Goal: Find specific page/section: Find specific page/section

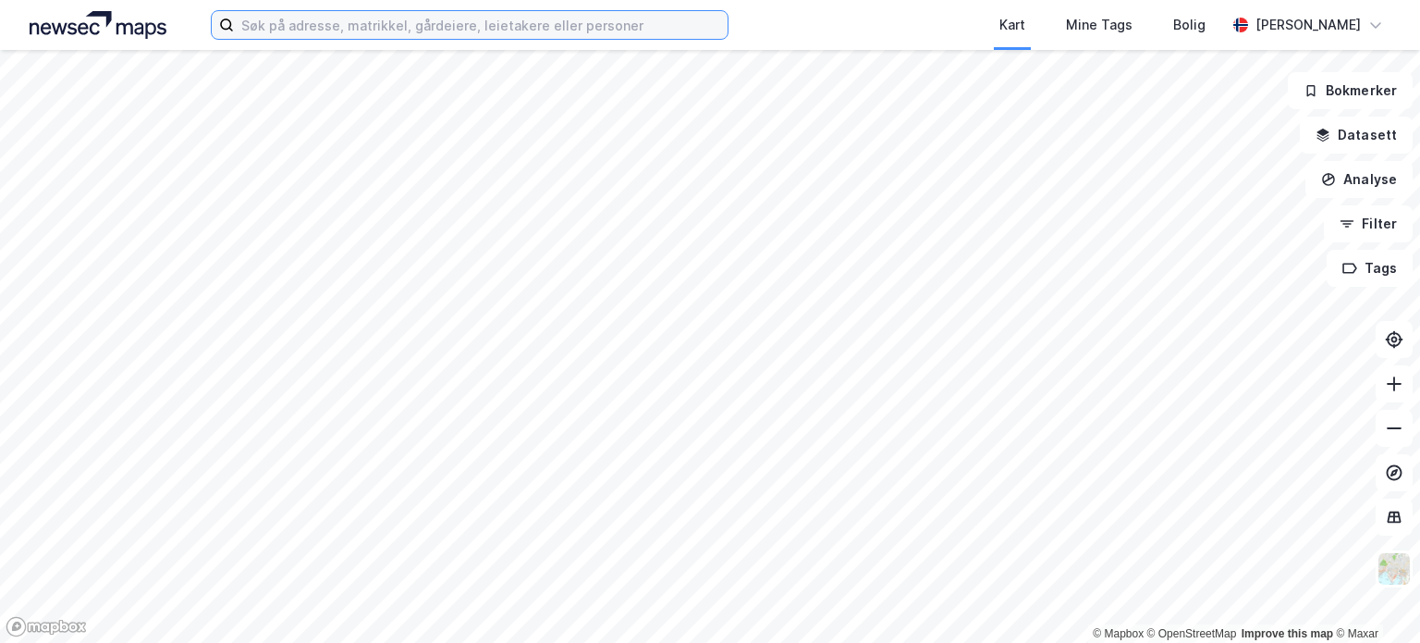
click at [437, 29] on input at bounding box center [481, 25] width 494 height 28
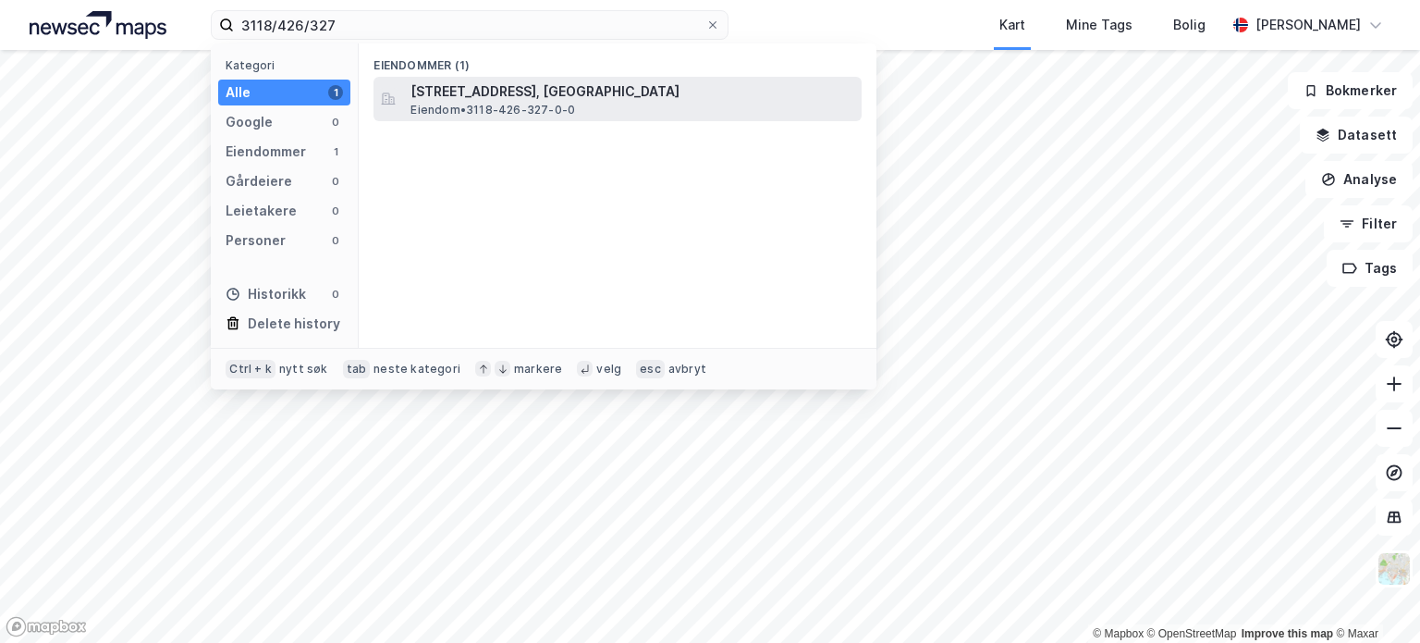
click at [524, 99] on span "[STREET_ADDRESS], [GEOGRAPHIC_DATA]" at bounding box center [633, 91] width 444 height 22
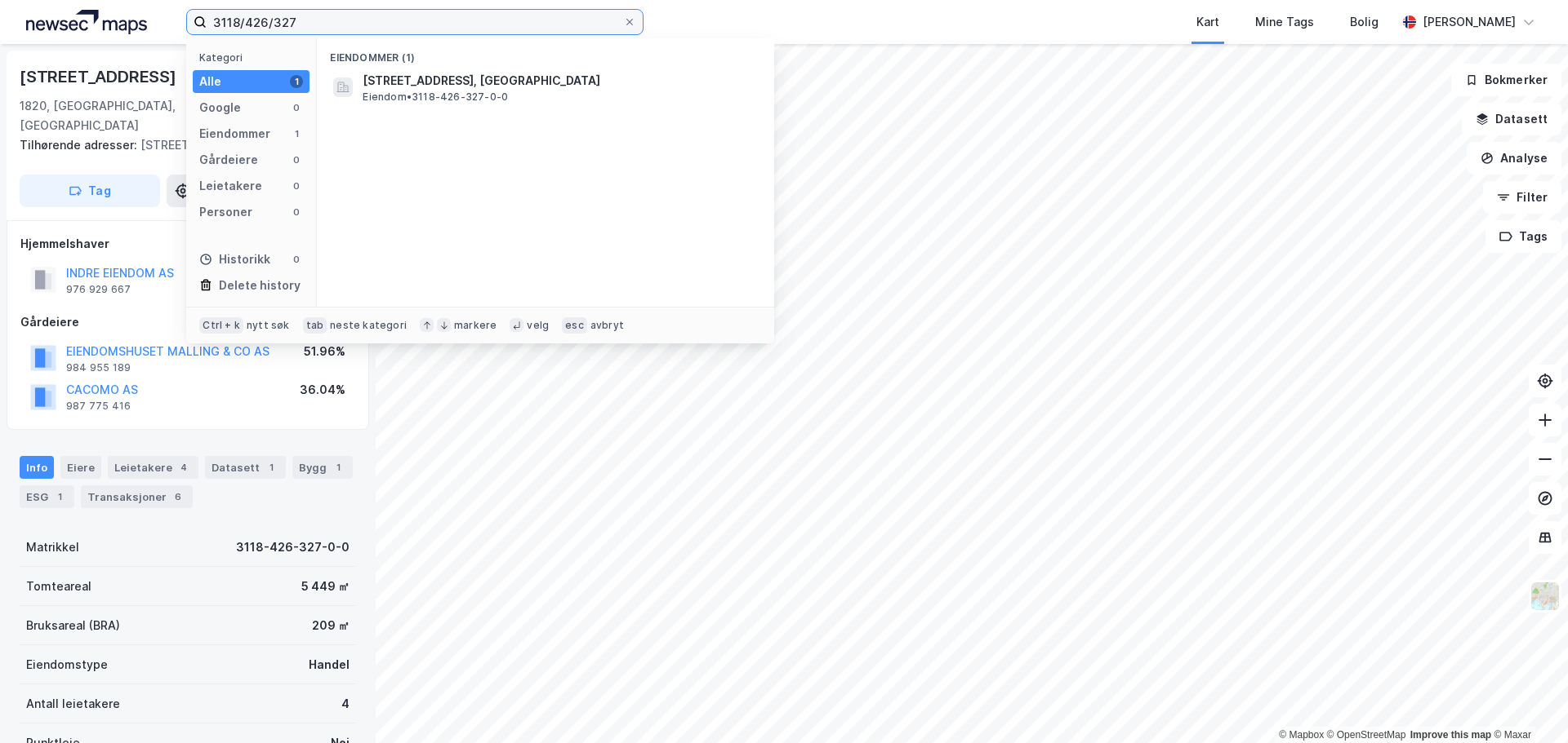
drag, startPoint x: 305, startPoint y: 27, endPoint x: 11, endPoint y: 18, distance: 294.1
click at [12, 18] on div "3118/426/327 Kategori Alle 1 Google 0 Eiendommer 1 Gårdeiere 0 Leietakere 0 Per…" at bounding box center [784, 22] width 1568 height 44
type input "4012/25/351"
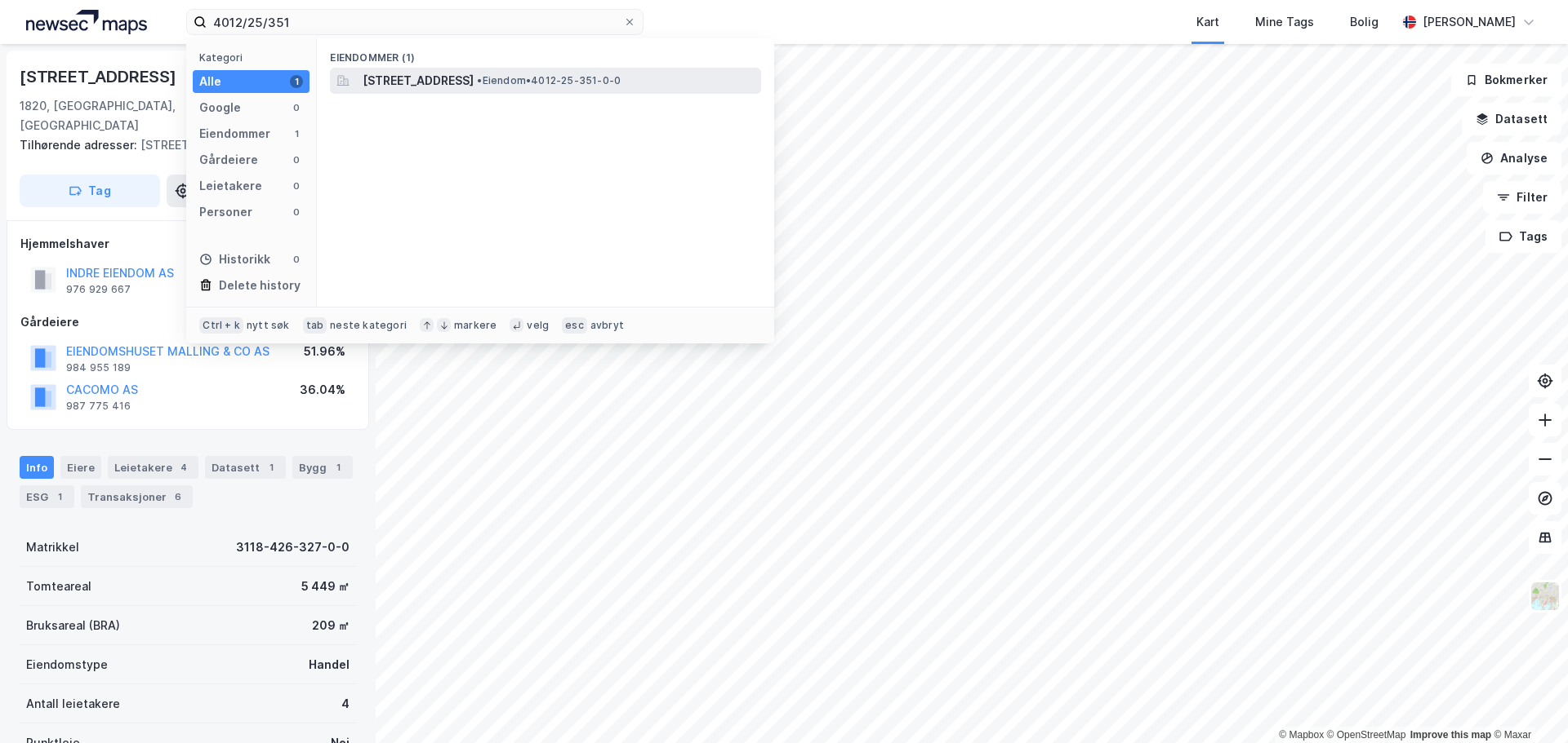
click at [437, 79] on span "[STREET_ADDRESS]" at bounding box center [418, 80] width 111 height 19
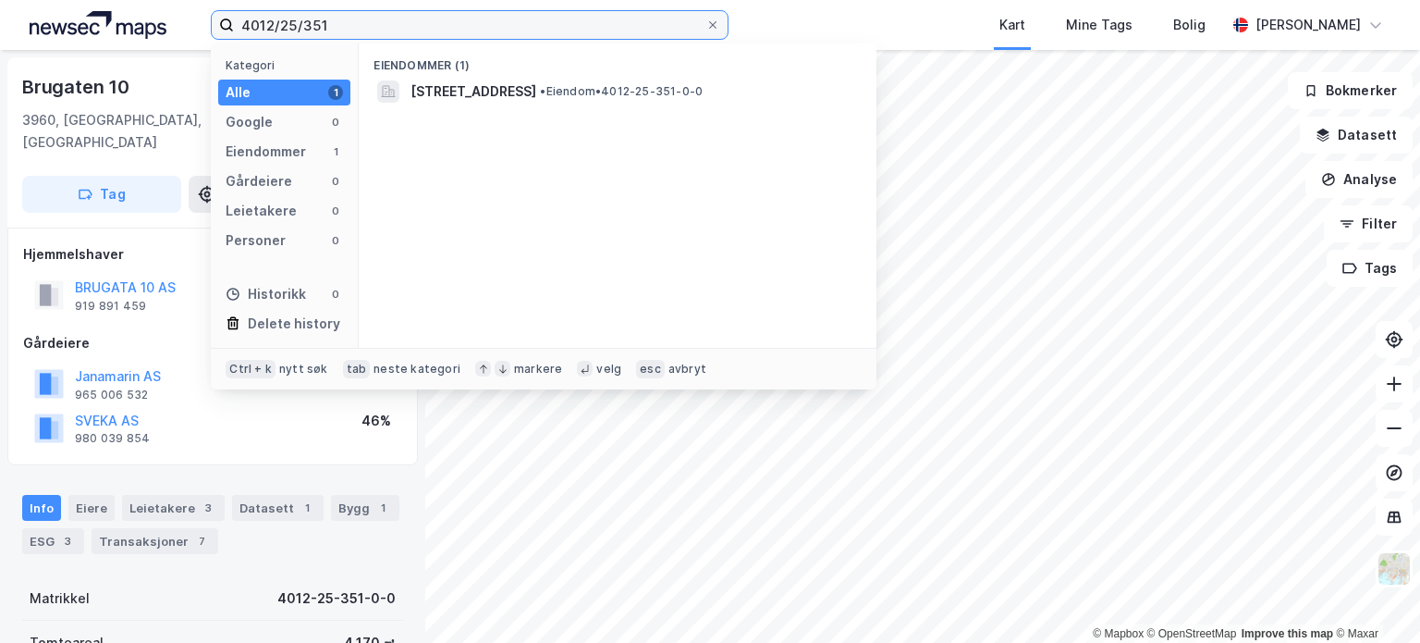
drag, startPoint x: 330, startPoint y: 23, endPoint x: 97, endPoint y: 4, distance: 233.9
click at [97, 4] on div "4012/25/351 Kategori Alle 1 Google 0 Eiendommer 1 Gårdeiere 0 Leietakere 0 Pers…" at bounding box center [710, 25] width 1420 height 50
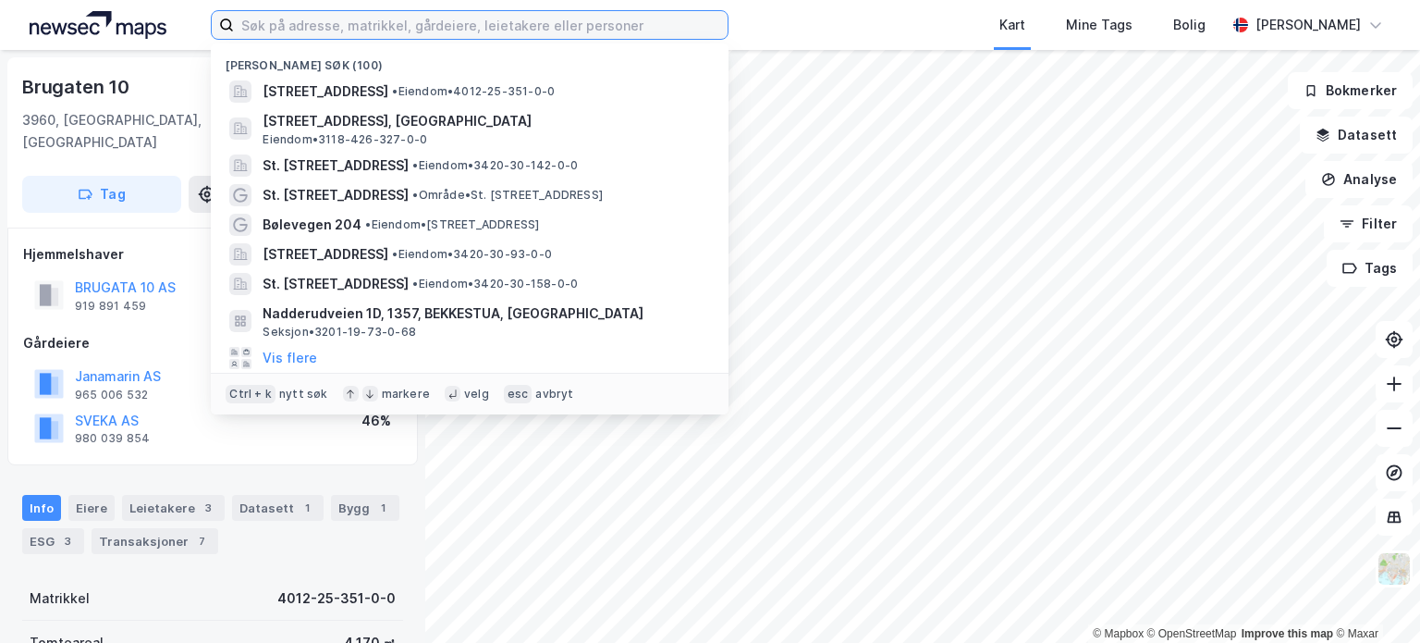
click at [259, 29] on input at bounding box center [481, 25] width 494 height 28
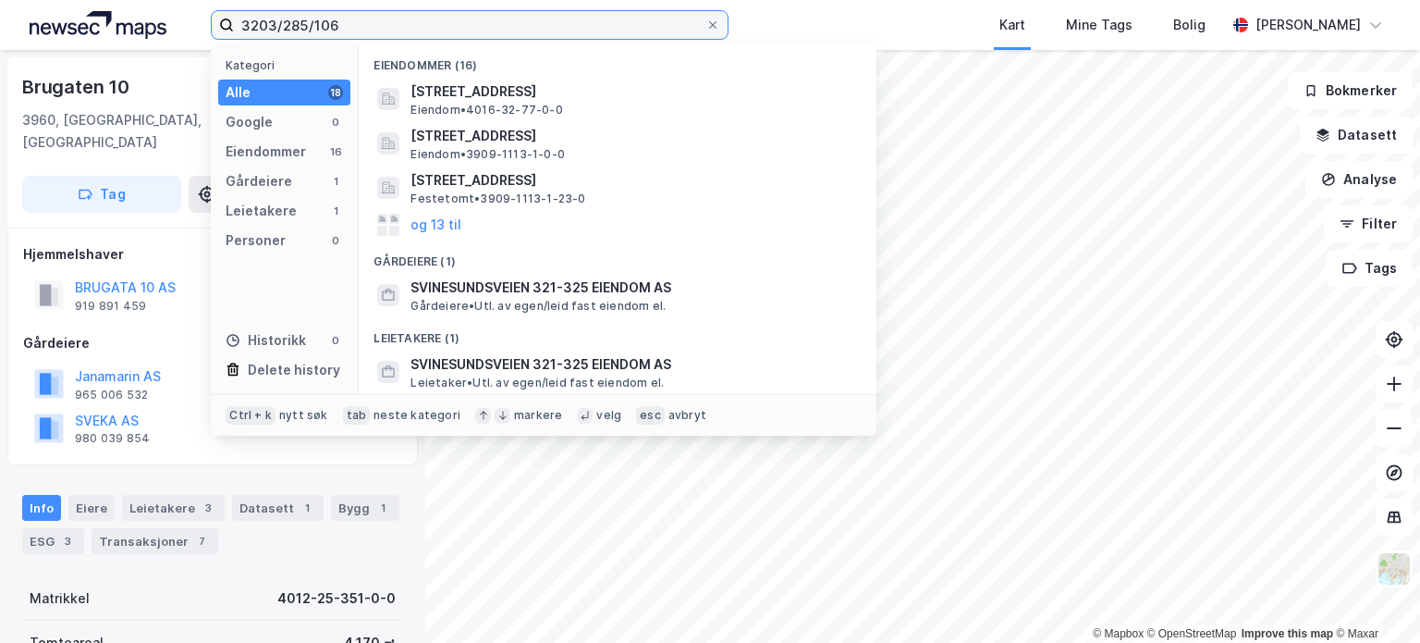
type input "3203/285/106"
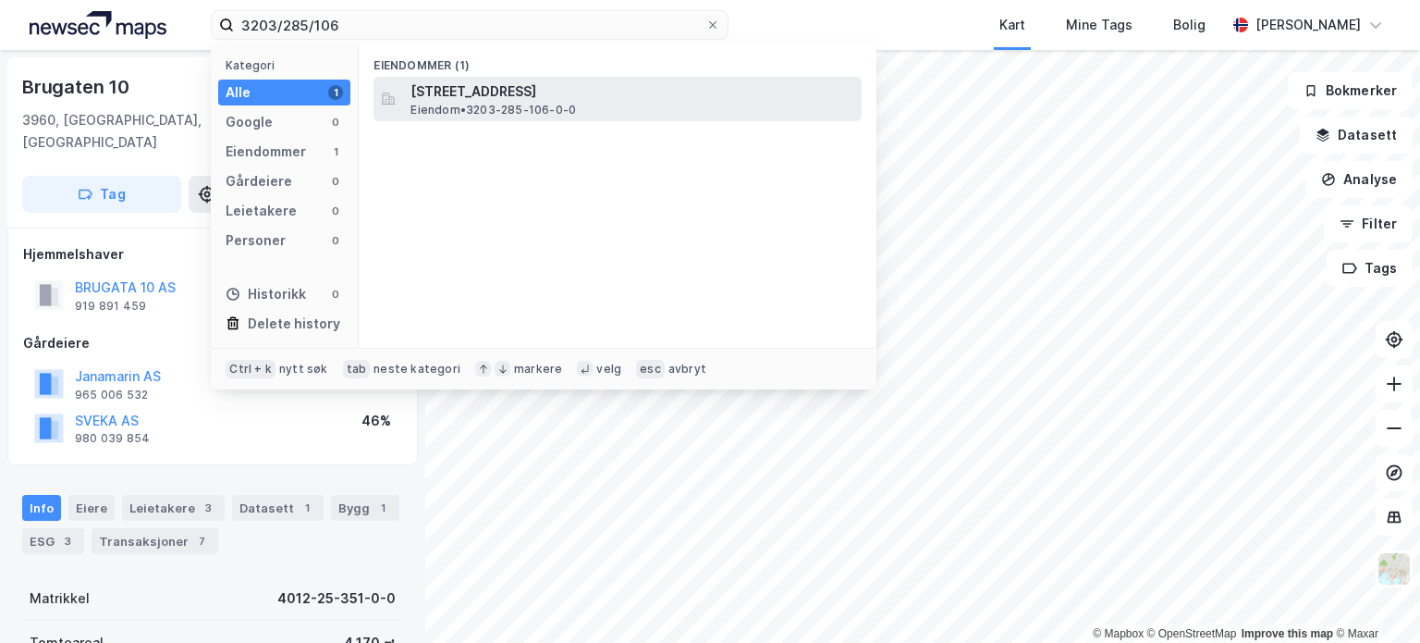
click at [562, 117] on div "[STREET_ADDRESS] Eiendom • 3203-285-106-0-0" at bounding box center [618, 99] width 488 height 44
